Goal: Task Accomplishment & Management: Complete application form

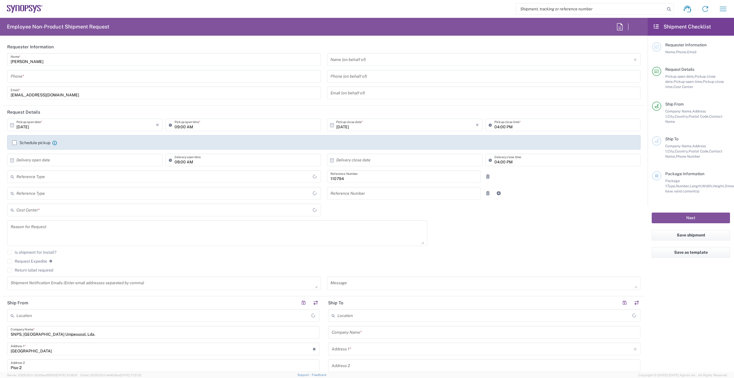
type input "Department"
type input "PT90, Chipidea, HR 110794"
type input "Delivered at Place"
type input "[GEOGRAPHIC_DATA]"
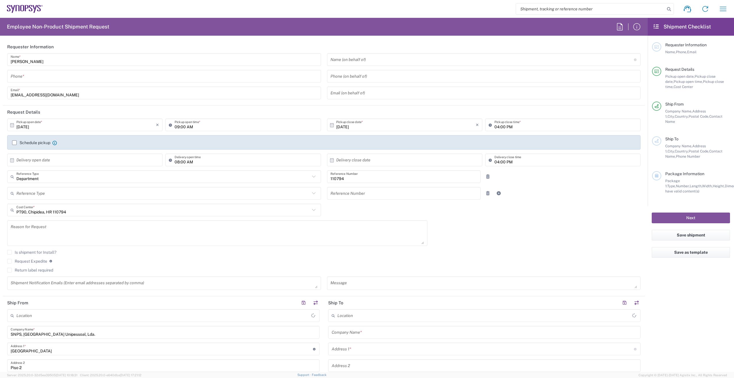
type input "Lisbon PT01"
click at [35, 74] on input "tel" at bounding box center [164, 76] width 307 height 10
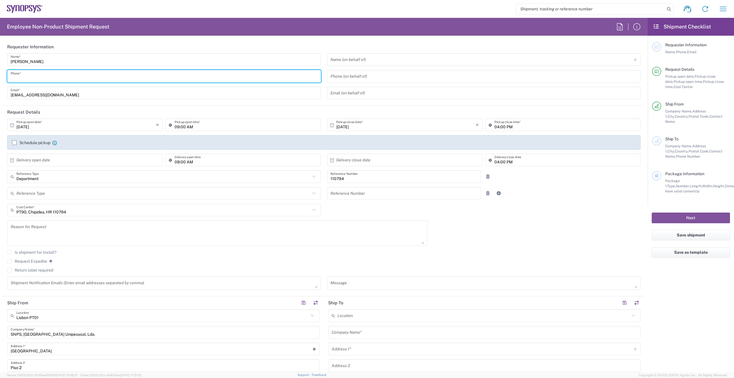
type input "910613060"
click at [199, 127] on input "09:00 AM" at bounding box center [246, 125] width 143 height 10
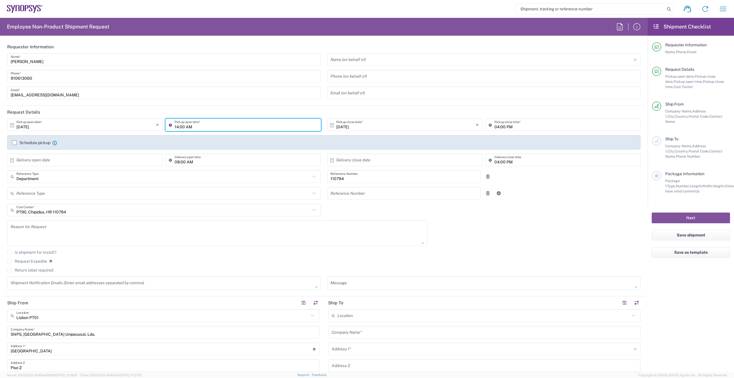
type input "14:00 AM"
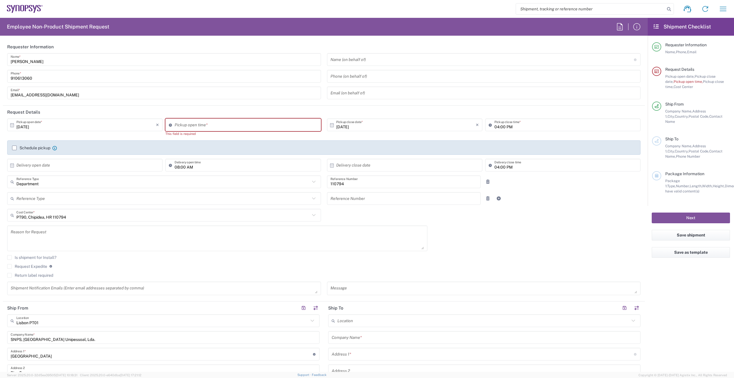
click at [451, 43] on header "Requester Information" at bounding box center [324, 46] width 642 height 13
click at [191, 123] on input "08:48 AM" at bounding box center [246, 125] width 143 height 10
type input "02:48 AM"
type input "02:00PM"
click at [272, 134] on div "This field is required" at bounding box center [242, 133] width 155 height 5
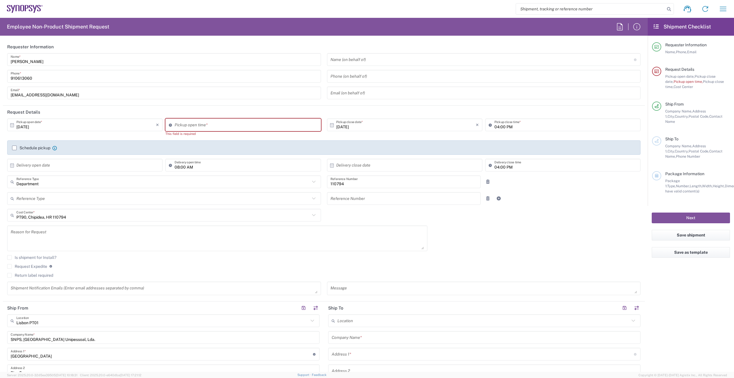
type input "08:48 AM"
click at [194, 121] on input "08:48 AM" at bounding box center [246, 125] width 143 height 10
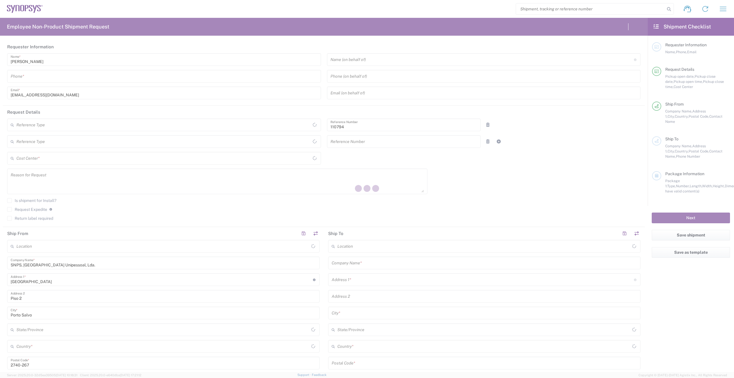
type input "PT90, Chipidea, HR 110794"
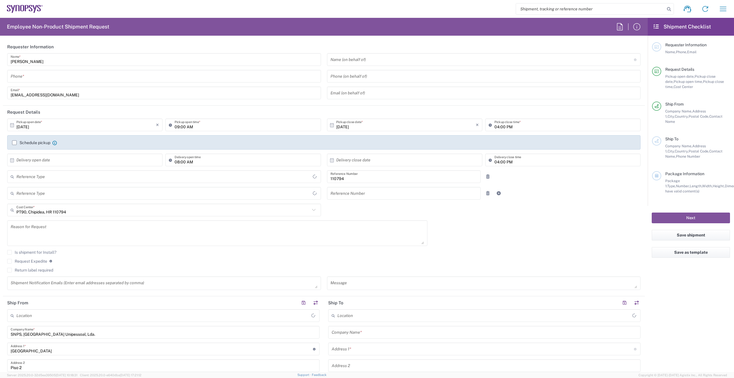
type input "Department"
type input "Delivered at Place"
type input "[GEOGRAPHIC_DATA]"
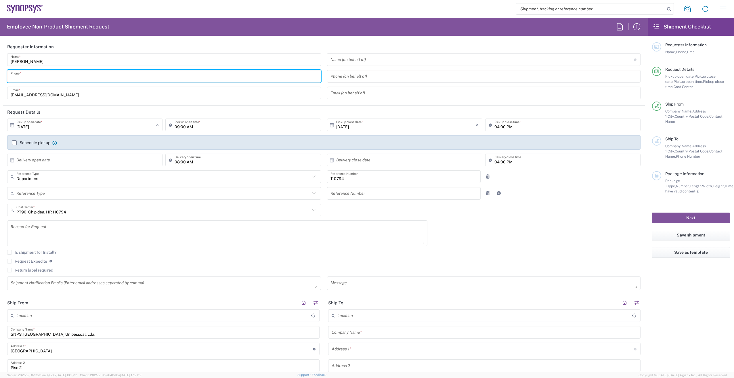
click at [28, 79] on input "tel" at bounding box center [164, 76] width 307 height 10
type input "Lisbon PT01"
type input "910613060"
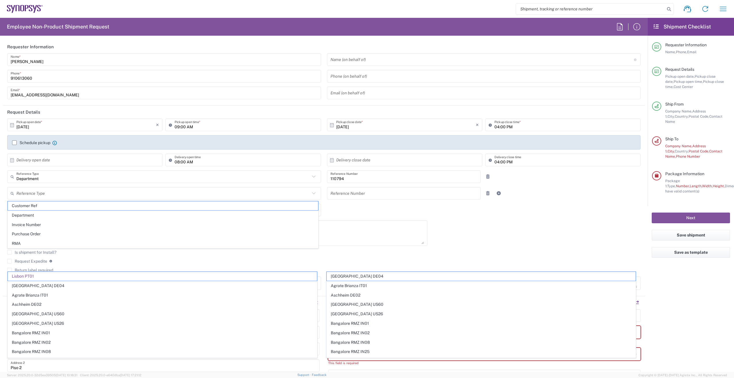
click at [477, 227] on div "[DATE] × Pickup open date * Cancel Apply 09:00 AM Pickup open time * [DATE] × P…" at bounding box center [324, 207] width 640 height 176
type input "Lisbon PT01"
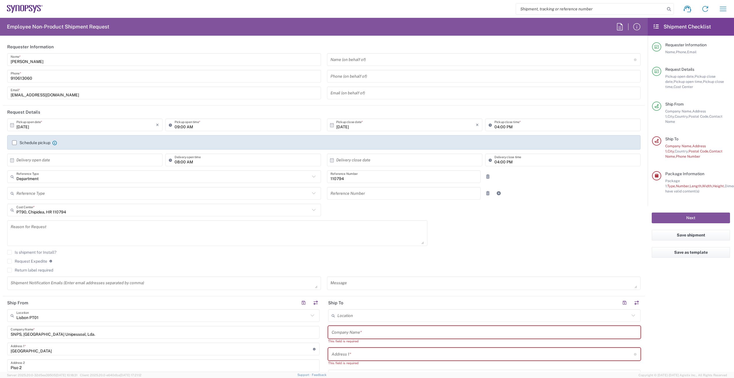
click at [427, 207] on div "[DATE] × Pickup open date * Cancel Apply 09:00 AM Pickup open time * [DATE] × P…" at bounding box center [324, 207] width 640 height 176
click at [37, 191] on input "text" at bounding box center [163, 193] width 294 height 10
click at [43, 218] on span "Department" at bounding box center [163, 215] width 311 height 9
type input "Department"
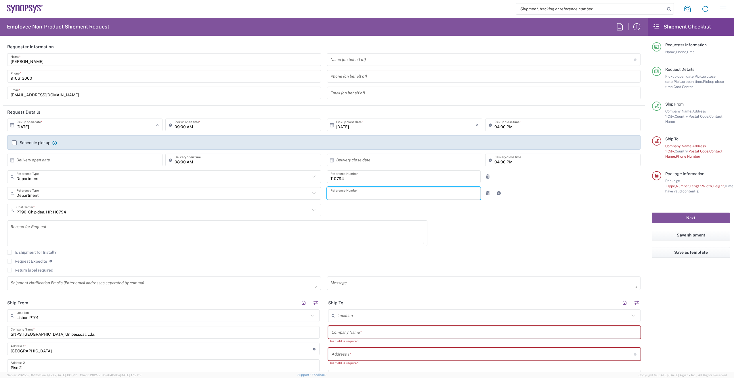
click at [392, 196] on input "text" at bounding box center [404, 193] width 147 height 10
type input "110794"
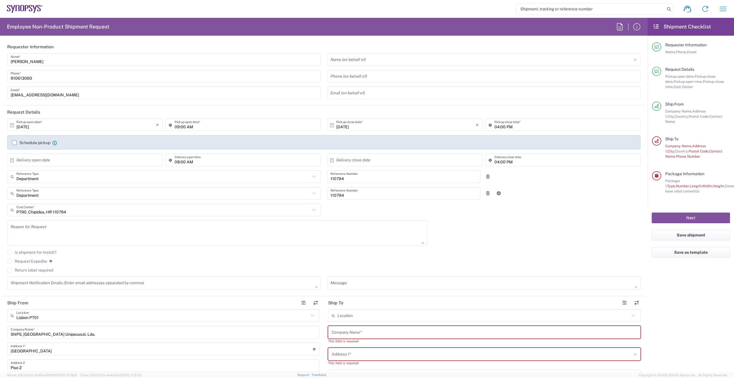
click at [515, 226] on div "[DATE] × Pickup open date * Cancel Apply 09:00 AM Pickup open time * [DATE] × P…" at bounding box center [324, 207] width 640 height 176
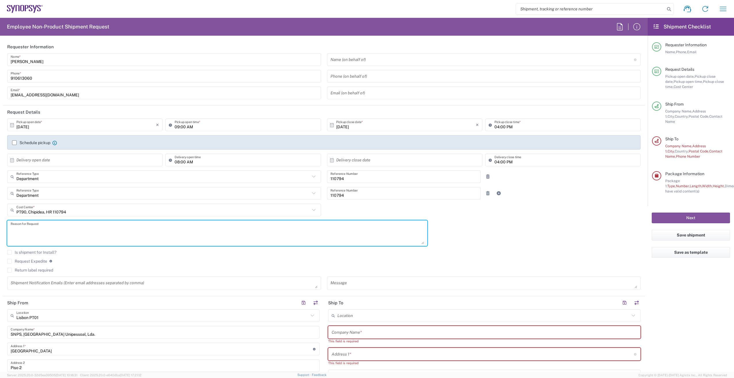
click at [62, 227] on textarea at bounding box center [218, 233] width 414 height 22
type textarea "Deliver of documents required for mandatory chain authorization for immigration…"
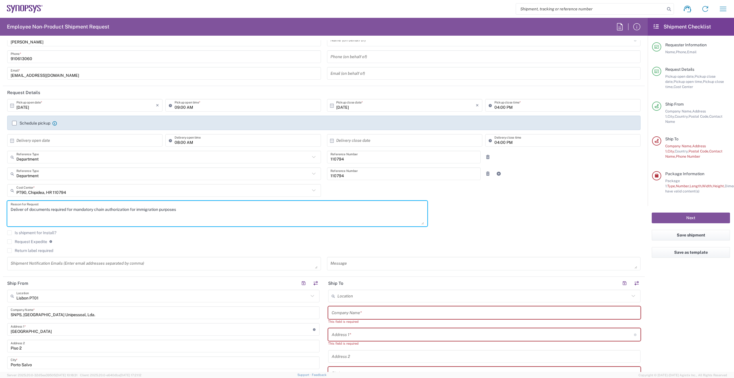
scroll to position [29, 0]
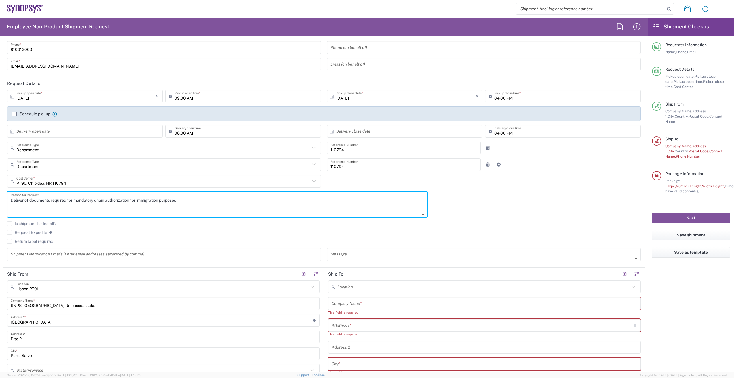
click at [74, 252] on textarea at bounding box center [164, 254] width 307 height 10
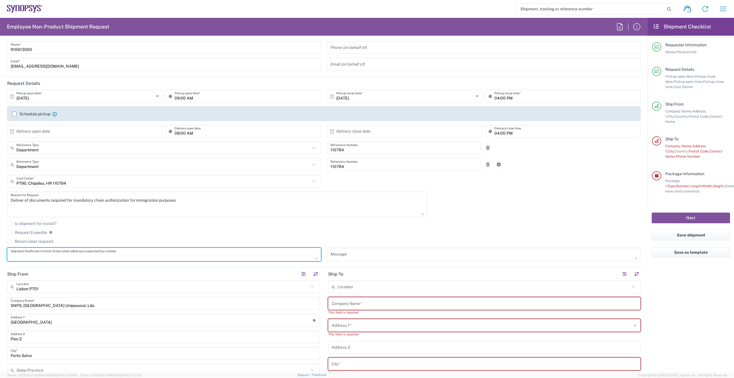
paste textarea "[PERSON_NAME] <[PERSON_NAME][EMAIL_ADDRESS][PERSON_NAME][DOMAIN_NAME]>"
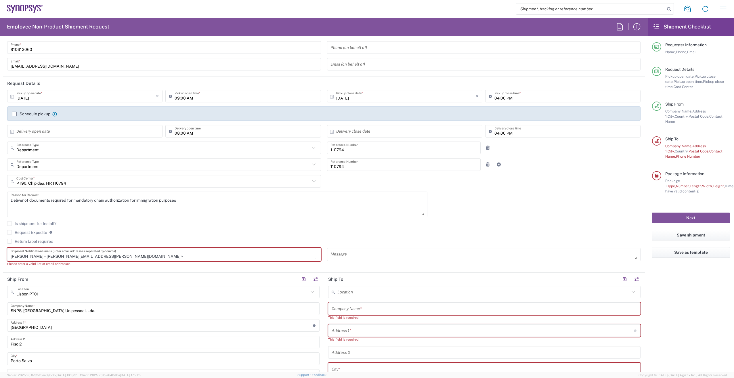
drag, startPoint x: 44, startPoint y: 256, endPoint x: -1, endPoint y: 256, distance: 44.9
click at [0, 256] on html "Shipment request Shipment tracking Employee non-product shipment request My shi…" at bounding box center [367, 189] width 734 height 378
click at [92, 257] on textarea "[EMAIL_ADDRESS][PERSON_NAME][DOMAIN_NAME]>" at bounding box center [164, 254] width 307 height 10
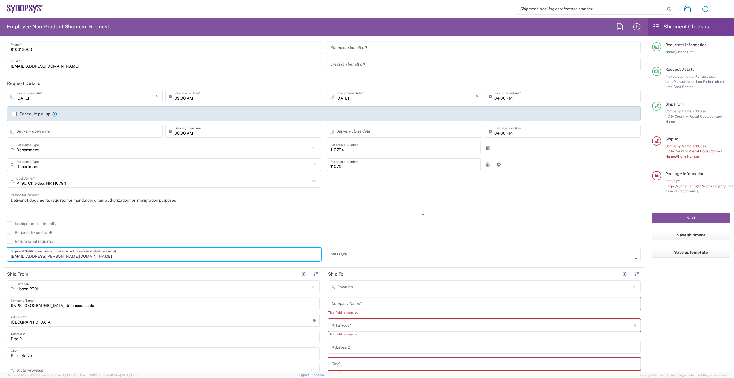
type textarea "[EMAIL_ADDRESS][PERSON_NAME][DOMAIN_NAME]"
click at [348, 252] on textarea at bounding box center [484, 254] width 307 height 10
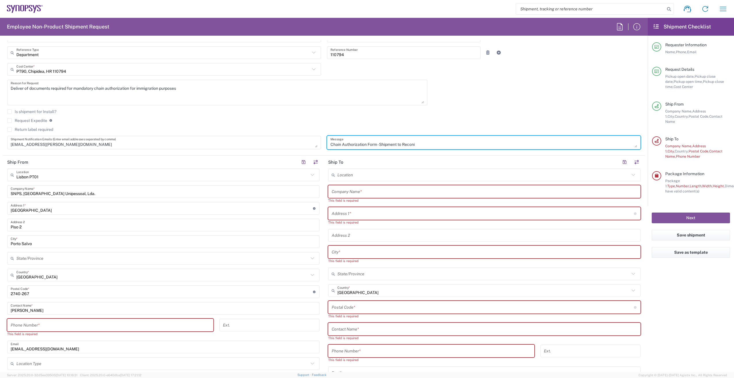
scroll to position [144, 0]
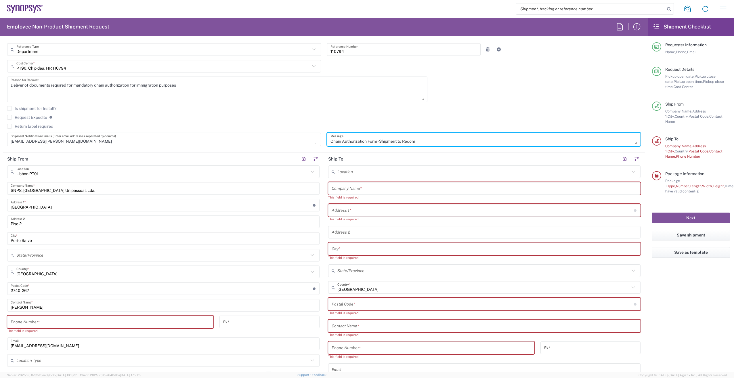
type textarea "Chain Authorization Form - Shipment to Reconi"
click at [332, 189] on input "text" at bounding box center [485, 189] width 306 height 10
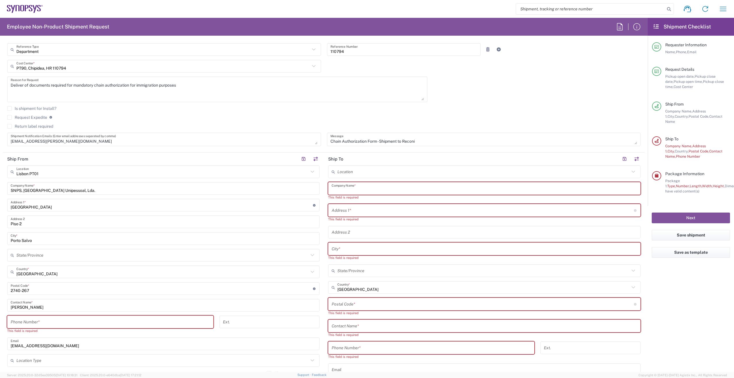
paste input "Reconi"
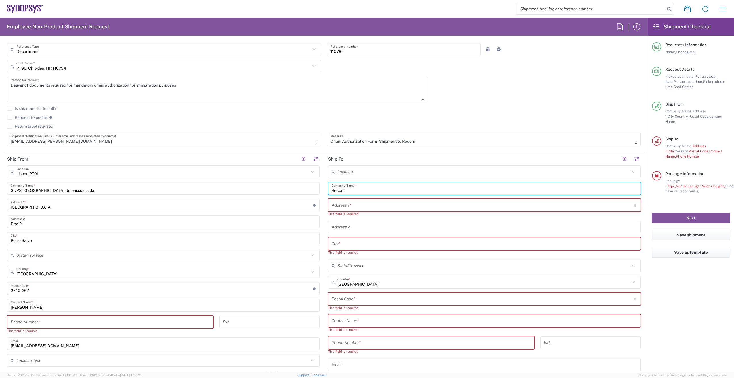
type input "Reconi"
click at [335, 207] on input "text" at bounding box center [483, 205] width 302 height 10
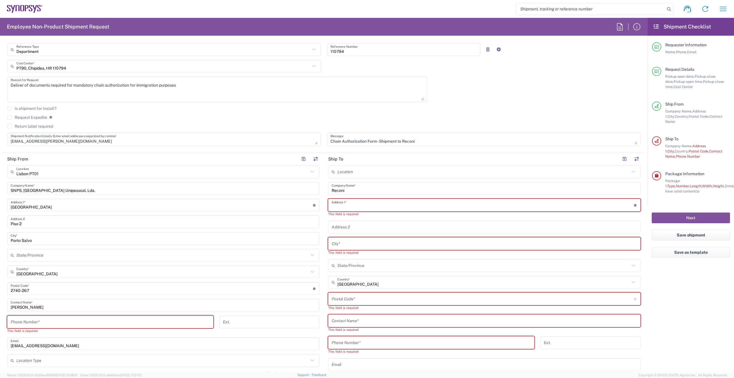
paste input "Postbus 244"
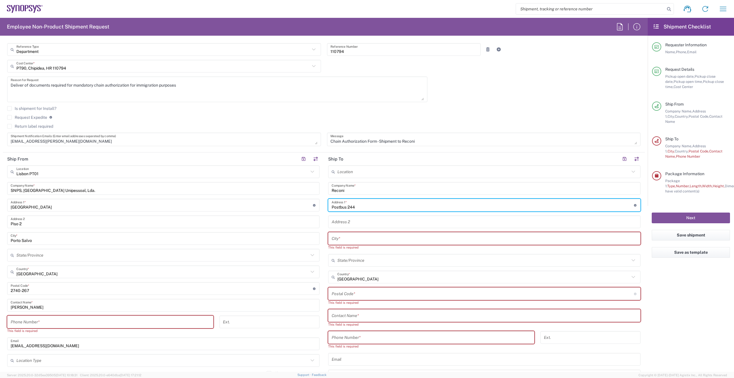
type input "Postbus 244"
click at [46, 322] on input "tel" at bounding box center [110, 322] width 199 height 10
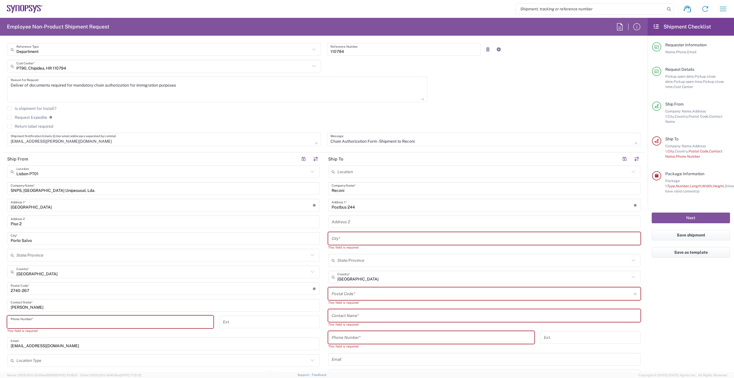
type input "910613060"
type input "412000"
type input "910613060"
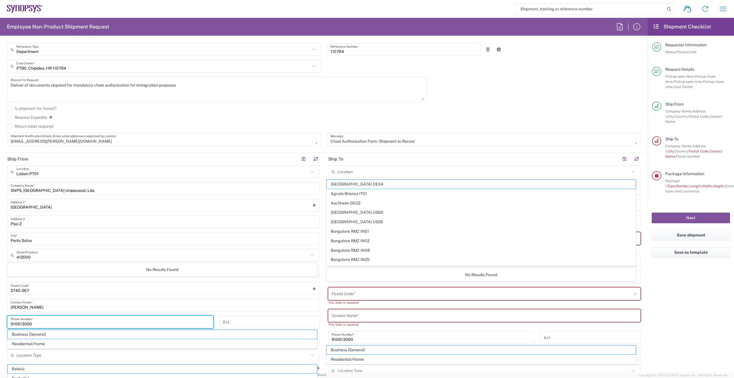
click at [663, 310] on agx-form-checklist "Shipment Checklist Requester Information Name, Phone, Email Request Details Pic…" at bounding box center [691, 195] width 86 height 354
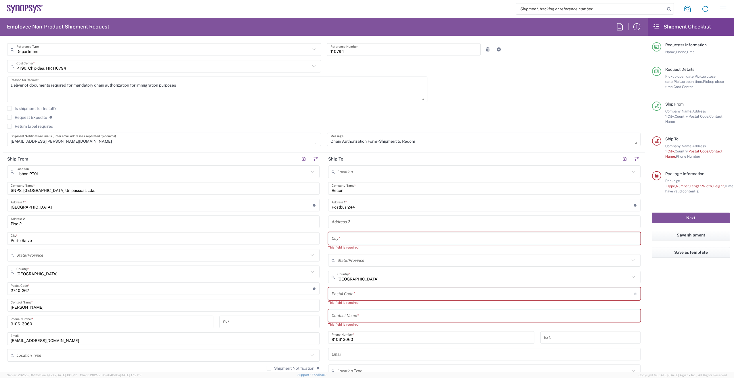
click at [334, 237] on input "text" at bounding box center [485, 239] width 306 height 10
paste input "Zaandam"
type input "Zaandam"
click at [357, 272] on input "text" at bounding box center [484, 272] width 292 height 10
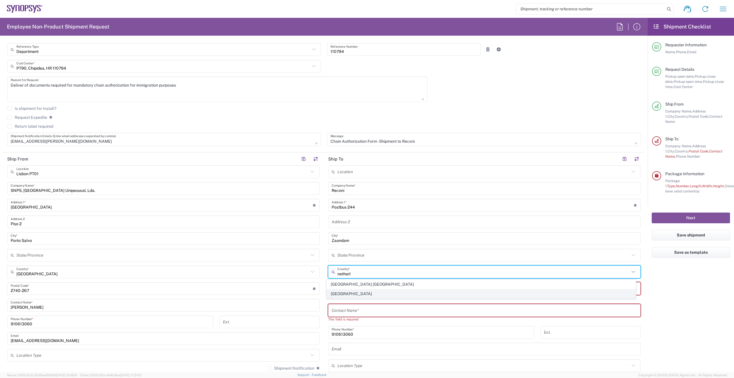
click at [342, 293] on span "[GEOGRAPHIC_DATA]" at bounding box center [481, 293] width 309 height 9
type input "[GEOGRAPHIC_DATA]"
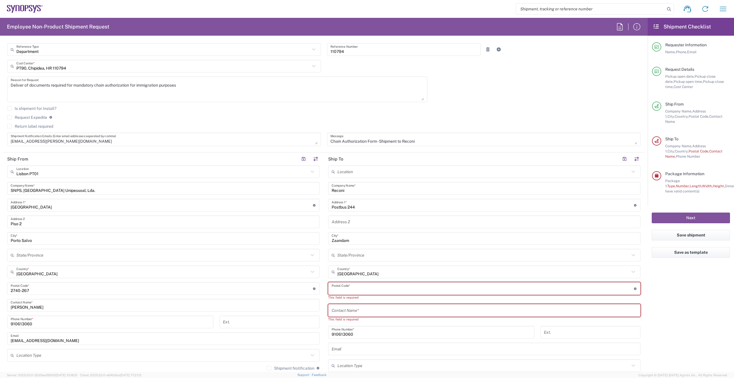
click at [340, 284] on input "undefined" at bounding box center [483, 289] width 302 height 10
paste input "1500"
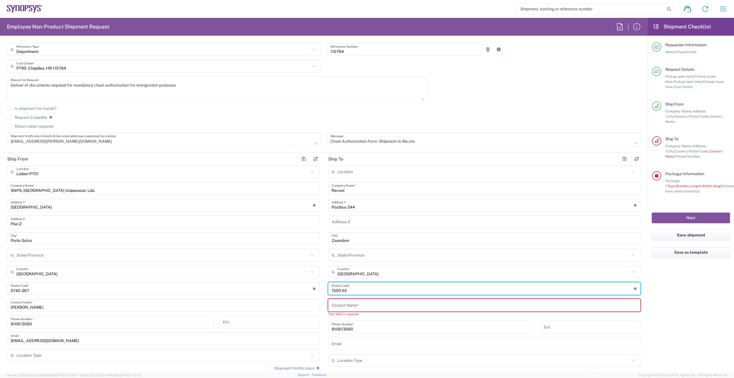
type input "1500 EE"
click at [675, 312] on agx-form-checklist "Shipment Checklist Requester Information Name, Phone, Email Request Details Pic…" at bounding box center [691, 195] width 86 height 354
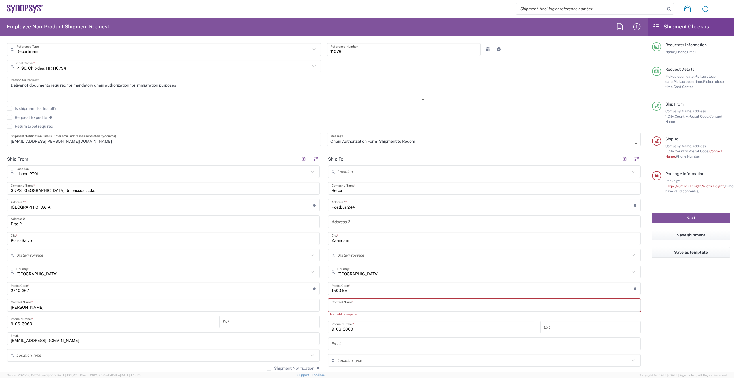
click at [359, 306] on input "text" at bounding box center [485, 305] width 306 height 10
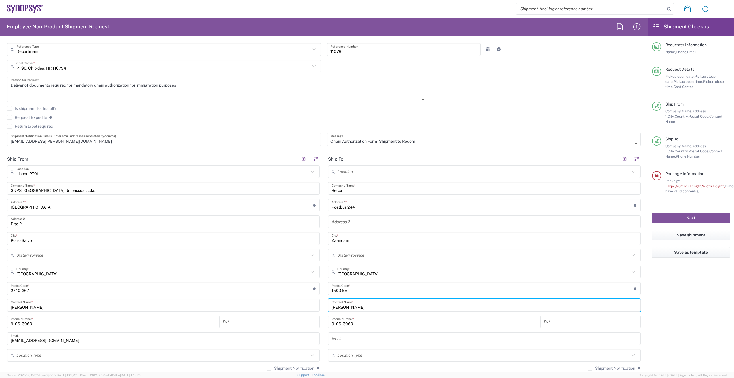
type input "[PERSON_NAME]"
click at [700, 329] on agx-form-checklist "Shipment Checklist Requester Information Name, Phone, Email Request Details Pic…" at bounding box center [691, 195] width 86 height 354
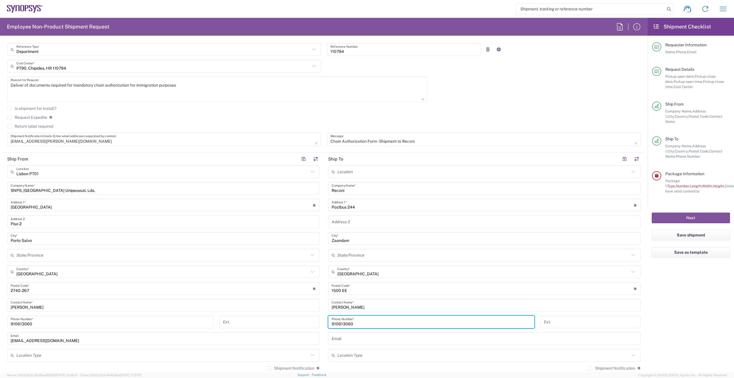
drag, startPoint x: 365, startPoint y: 323, endPoint x: 300, endPoint y: 319, distance: 65.1
click at [300, 319] on div "Ship From [GEOGRAPHIC_DATA] PT01 Location [GEOGRAPHIC_DATA] PT01 [GEOGRAPHIC_DA…" at bounding box center [324, 281] width 642 height 257
paste input "[PHONE_NUMBER]"
type input "[PHONE_NUMBER]"
click at [710, 322] on agx-form-checklist "Shipment Checklist Requester Information Name, Phone, Email Request Details Pic…" at bounding box center [691, 195] width 86 height 354
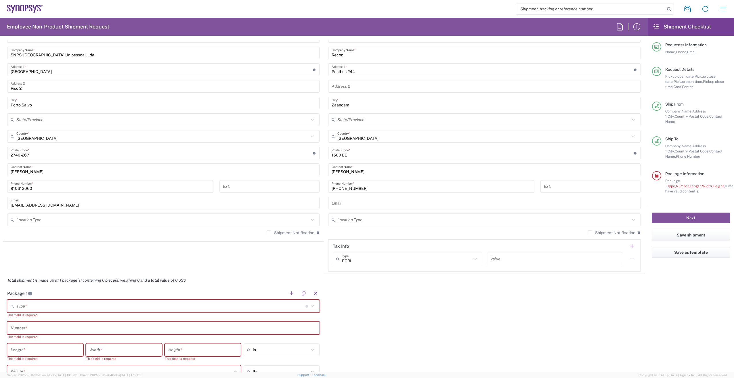
scroll to position [288, 0]
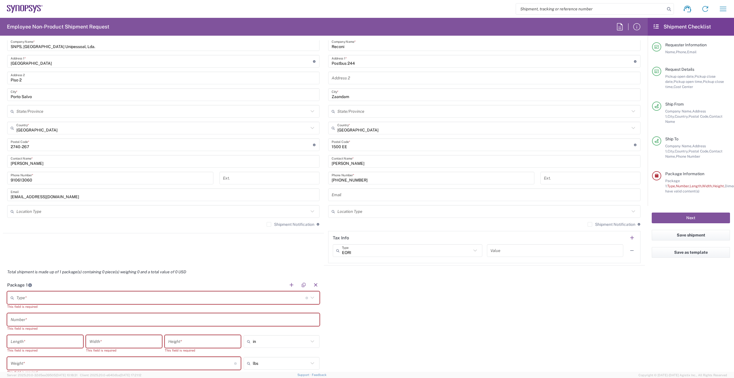
click at [494, 296] on div "Package 1 Type * Material used to package goods Bale(s) Basket(s) Bolt(s) Bottl…" at bounding box center [324, 343] width 642 height 128
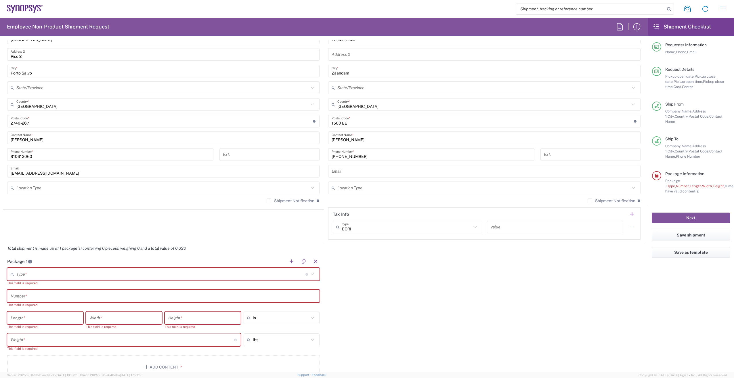
scroll to position [317, 0]
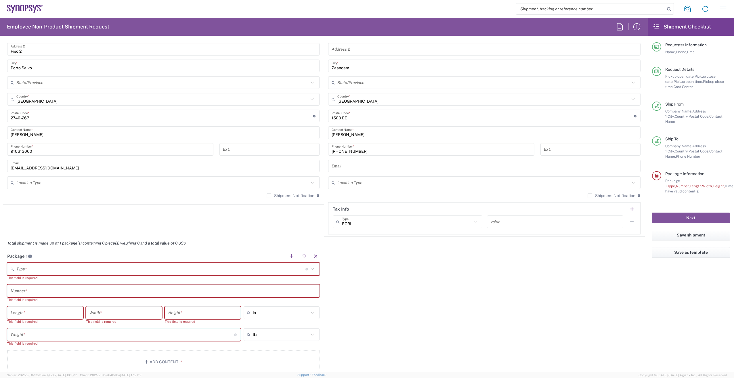
click at [313, 267] on icon at bounding box center [312, 268] width 7 height 7
click at [33, 280] on span "Envelope" at bounding box center [162, 281] width 309 height 9
type input "Envelope"
type input "1"
type input "9.5"
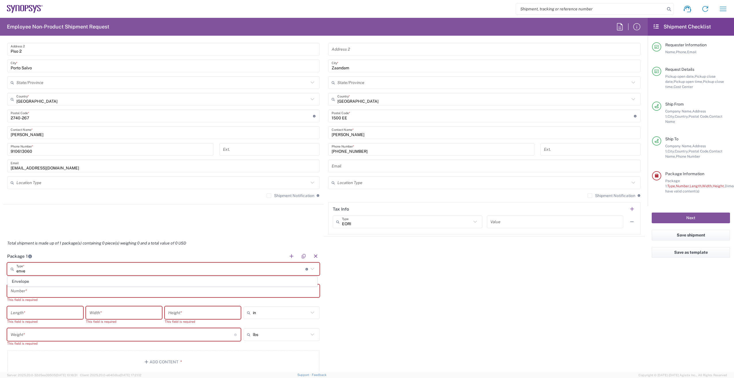
type input "12.5"
type input "0.25"
type input "1"
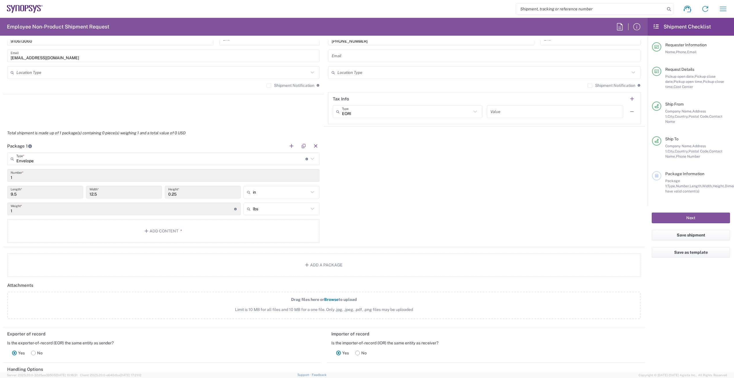
scroll to position [432, 0]
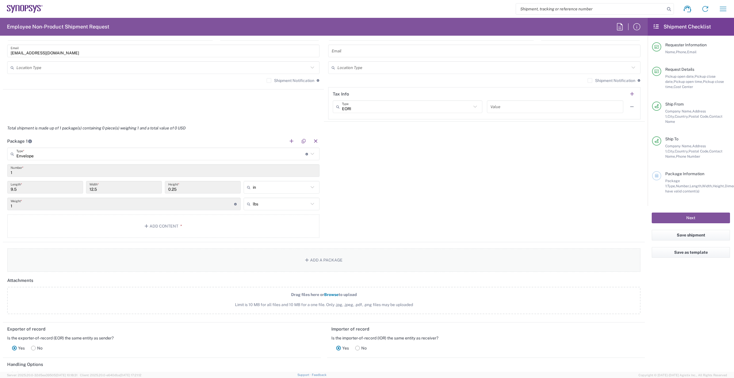
click at [310, 258] on button "Add a Package" at bounding box center [324, 260] width 634 height 24
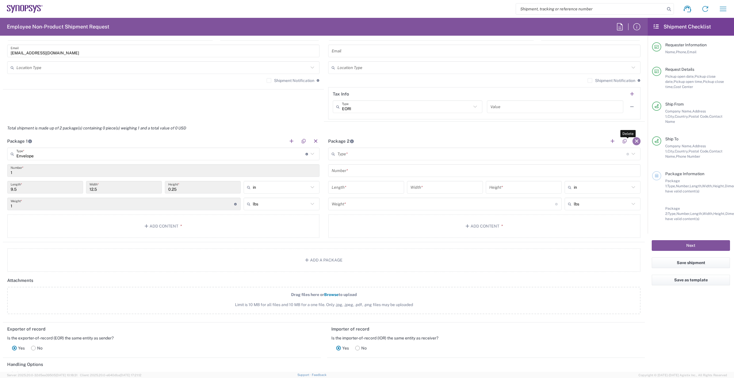
click at [634, 139] on button "button" at bounding box center [637, 141] width 8 height 8
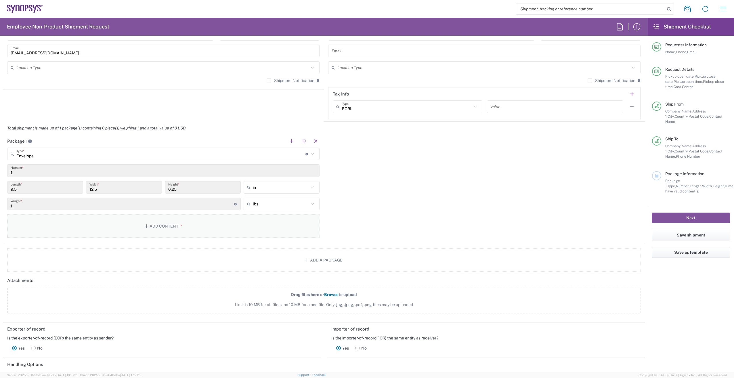
click at [180, 229] on button "Add Content *" at bounding box center [163, 226] width 313 height 24
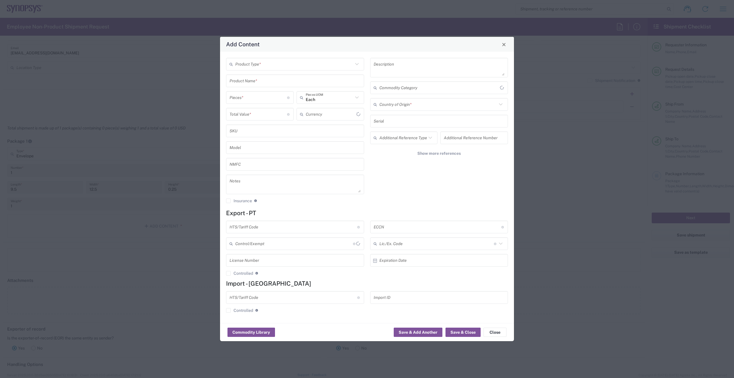
type input "US Dollar"
click at [256, 66] on input "text" at bounding box center [294, 64] width 118 height 10
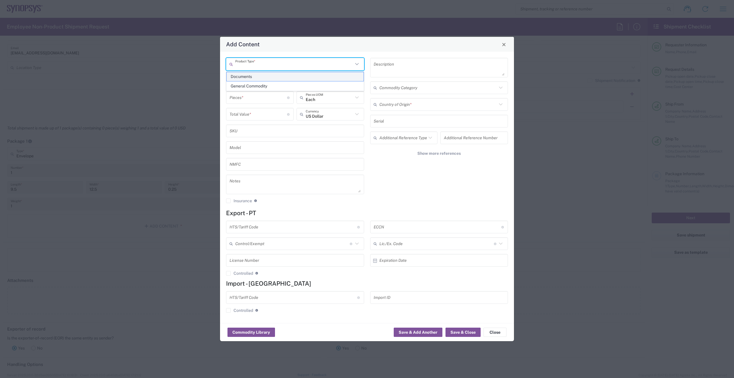
click at [258, 77] on span "Documents" at bounding box center [295, 76] width 137 height 9
type input "Documents"
type input "1"
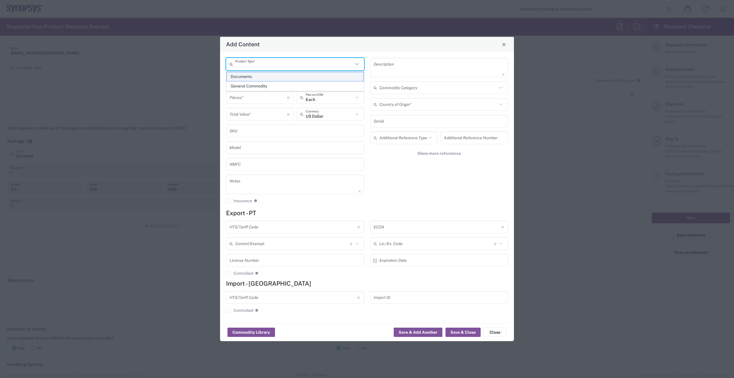
type textarea "Documents"
type input "[GEOGRAPHIC_DATA]"
type input "0000.00.0000"
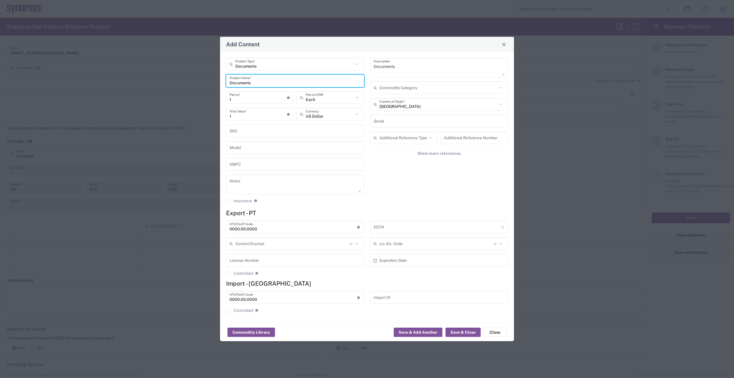
click at [269, 83] on input "Documents" at bounding box center [295, 81] width 131 height 10
type input "Documents (Chain Authorization Form)"
click at [431, 140] on icon at bounding box center [430, 137] width 7 height 7
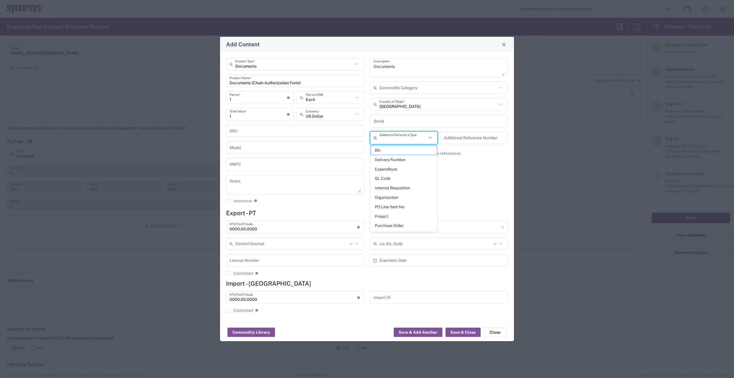
click at [484, 187] on div "Documents Description Commodity Category Portugal Country of Origin * Serial Ad…" at bounding box center [439, 133] width 144 height 150
click at [469, 332] on button "Save & Close" at bounding box center [463, 332] width 35 height 9
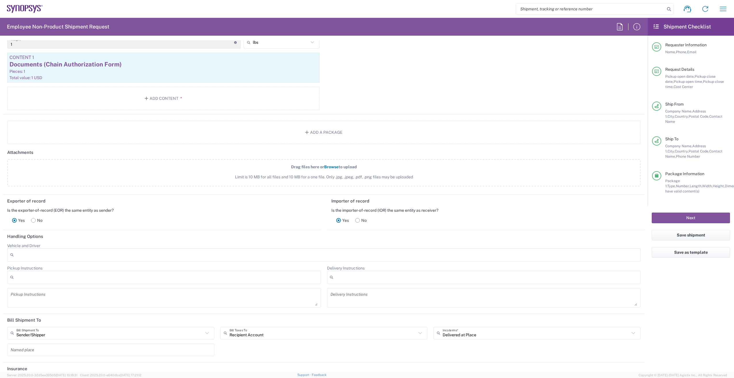
scroll to position [658, 0]
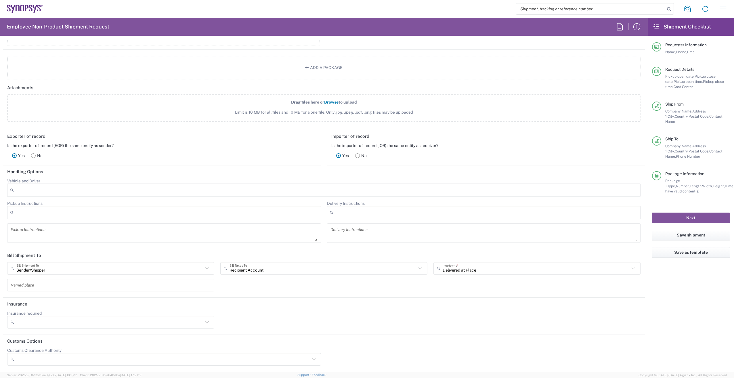
click at [73, 189] on div at bounding box center [324, 190] width 634 height 13
click at [130, 173] on header "Handling Options" at bounding box center [324, 171] width 642 height 13
click at [53, 187] on div at bounding box center [324, 190] width 634 height 13
drag, startPoint x: 32, startPoint y: 191, endPoint x: 12, endPoint y: 190, distance: 19.9
click at [12, 190] on div "dhl dhl" at bounding box center [324, 190] width 634 height 13
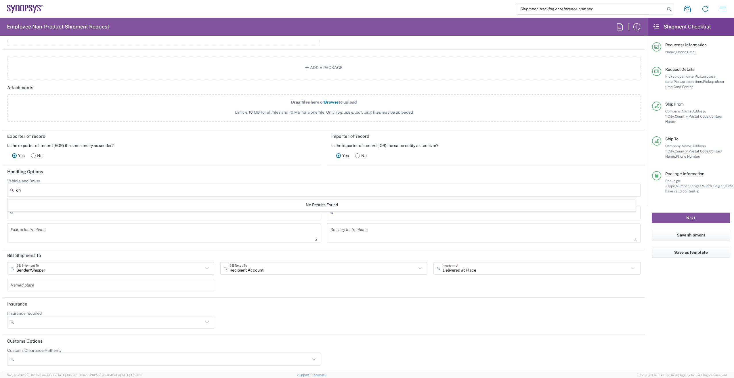
type input "d"
click at [640, 212] on main "Vehicle and Driver Adult Signature Required Air Ride Truck Airline Handling Air…" at bounding box center [324, 212] width 642 height 68
click at [687, 213] on button "Next" at bounding box center [691, 218] width 78 height 11
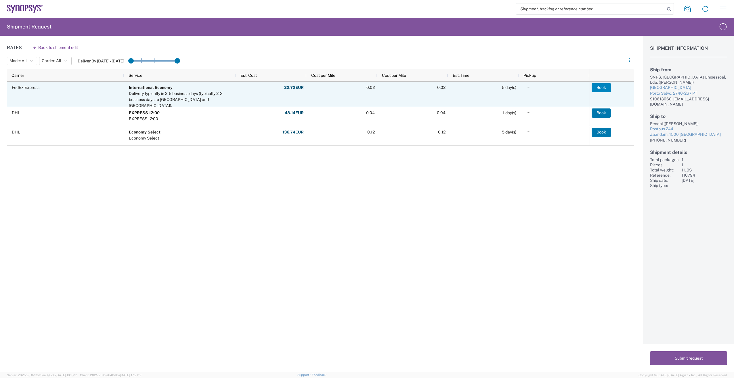
click at [606, 88] on button "Book" at bounding box center [601, 87] width 19 height 9
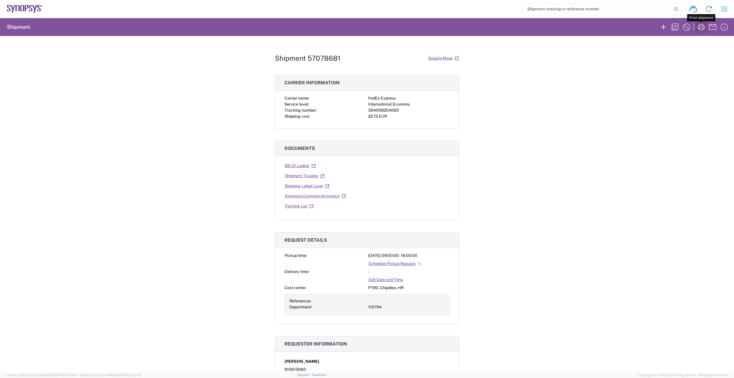
click at [701, 27] on icon "button" at bounding box center [701, 26] width 9 height 9
click at [312, 165] on icon at bounding box center [314, 166] width 4 height 4
click at [321, 176] on icon at bounding box center [323, 176] width 4 height 4
click at [327, 188] on link "Shipping Label Laser" at bounding box center [307, 186] width 45 height 10
